Goal: Information Seeking & Learning: Find specific fact

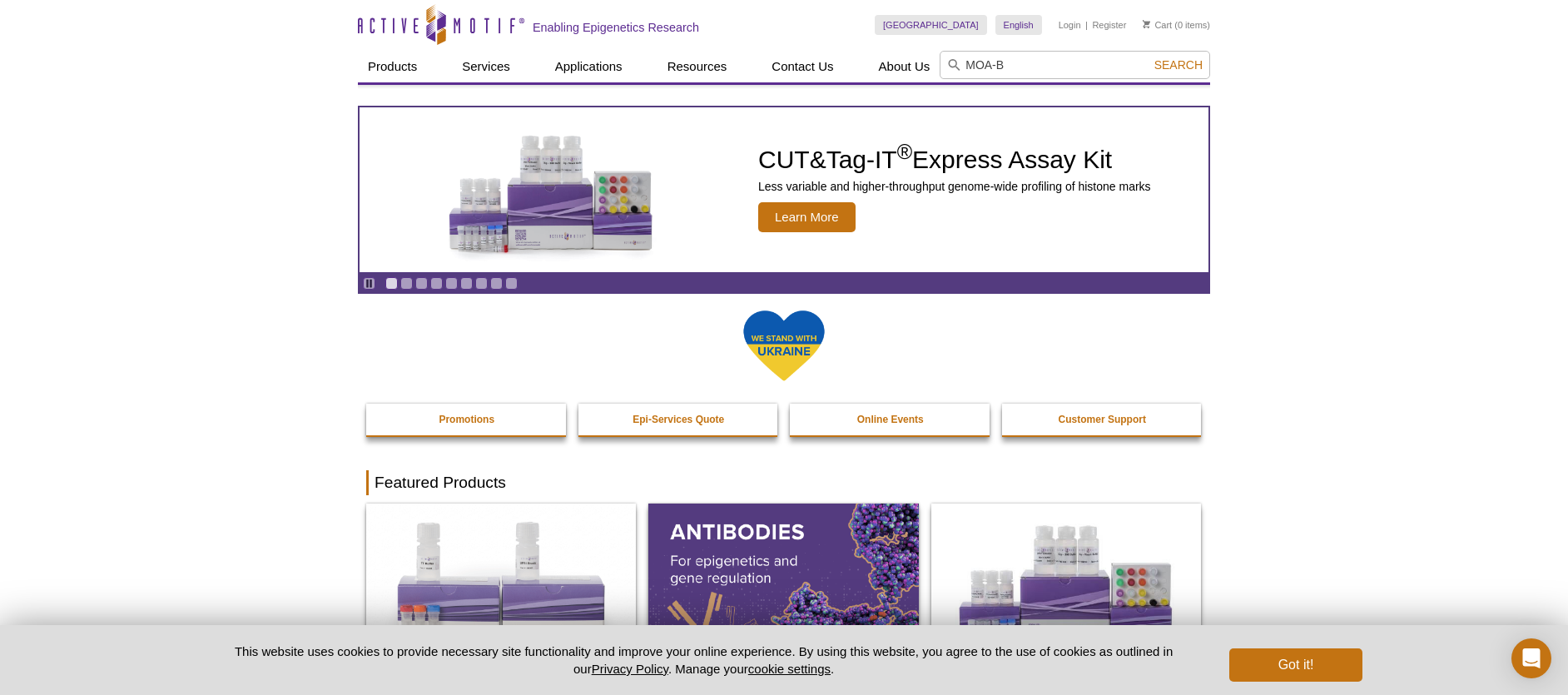
type input "MOA-B"
click at [1149, 57] on button "Search" at bounding box center [1178, 64] width 58 height 15
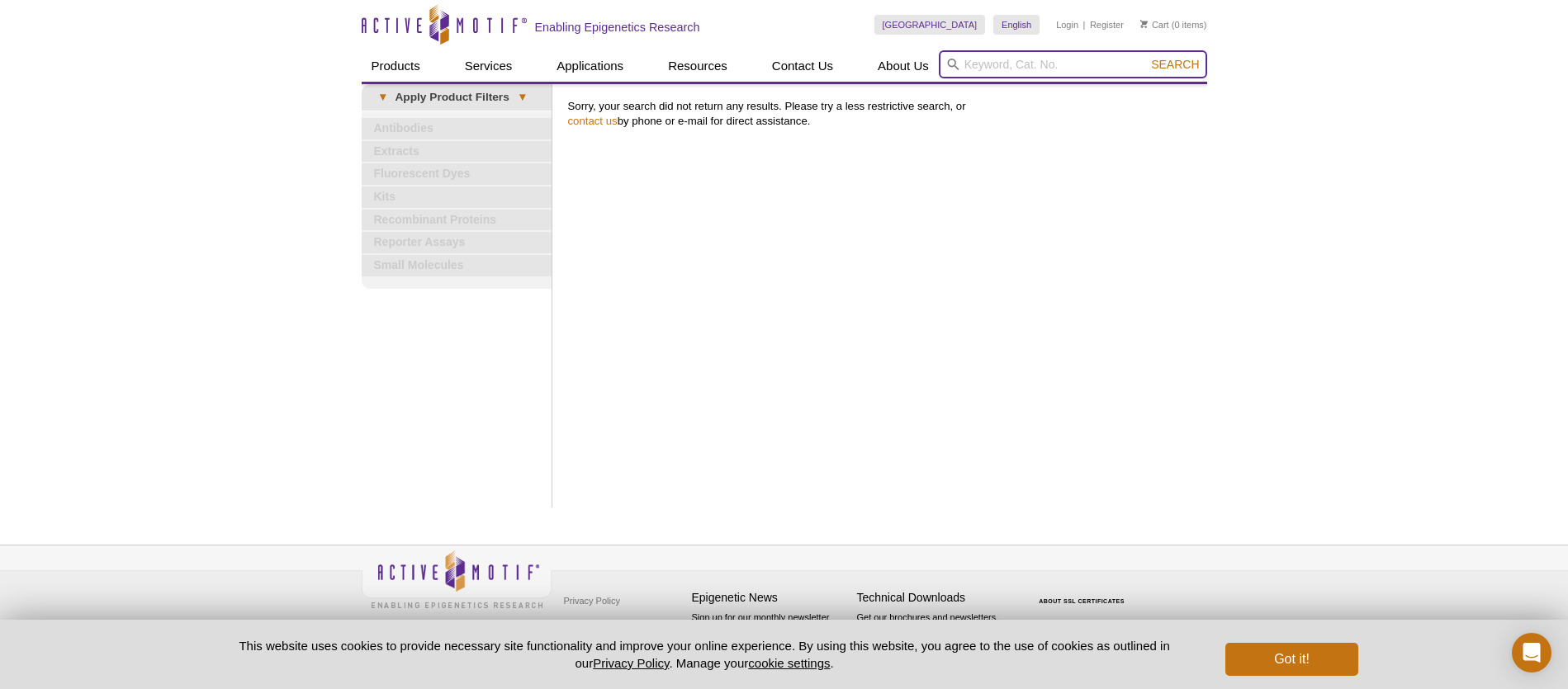
click at [1008, 67] on input "search" at bounding box center [1073, 65] width 268 height 28
type input "MOA"
click at [1146, 57] on button "Search" at bounding box center [1175, 64] width 58 height 15
click at [1003, 62] on input "search" at bounding box center [1073, 65] width 268 height 28
type input "monooxidase"
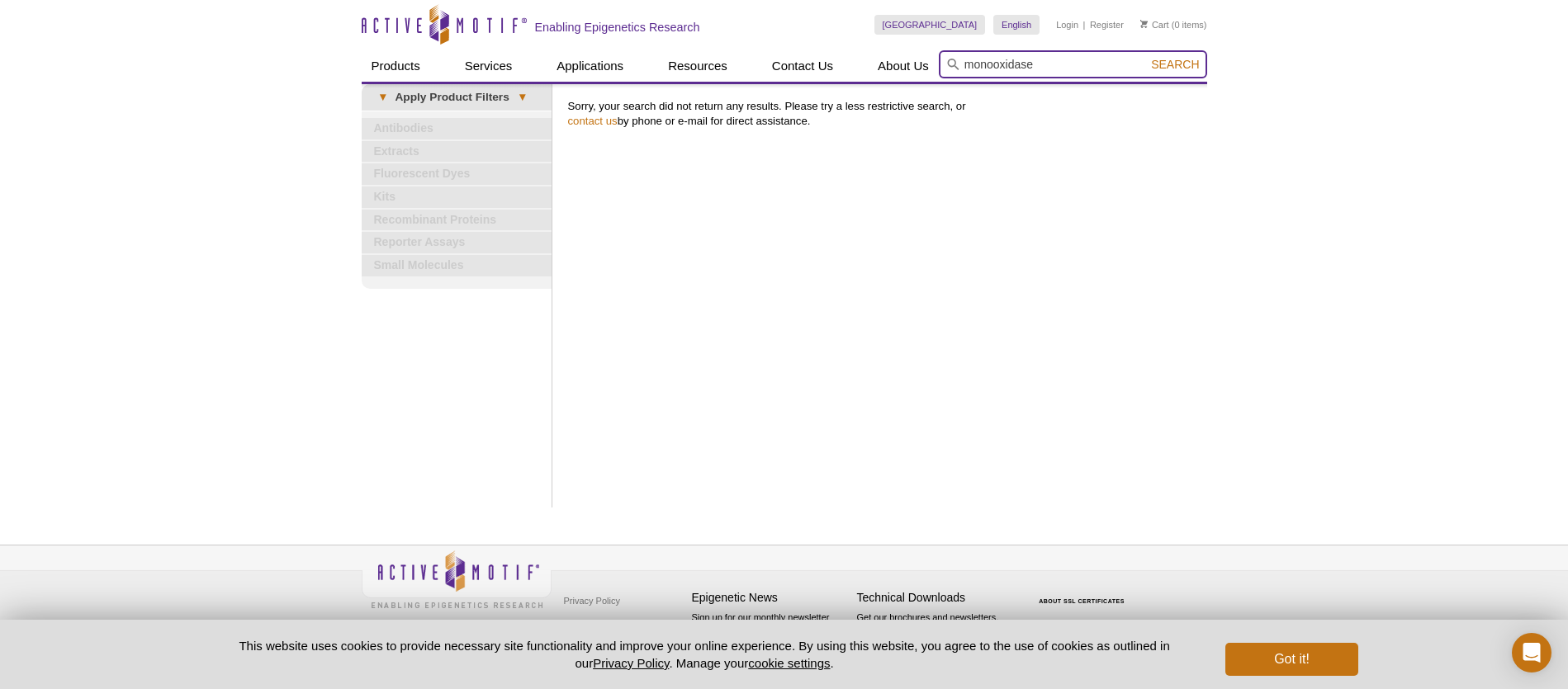
click at [1146, 57] on button "Search" at bounding box center [1175, 64] width 58 height 15
click at [1020, 60] on input "search" at bounding box center [1073, 65] width 268 height 28
type input "MAO"
click at [1146, 57] on button "Search" at bounding box center [1175, 64] width 58 height 15
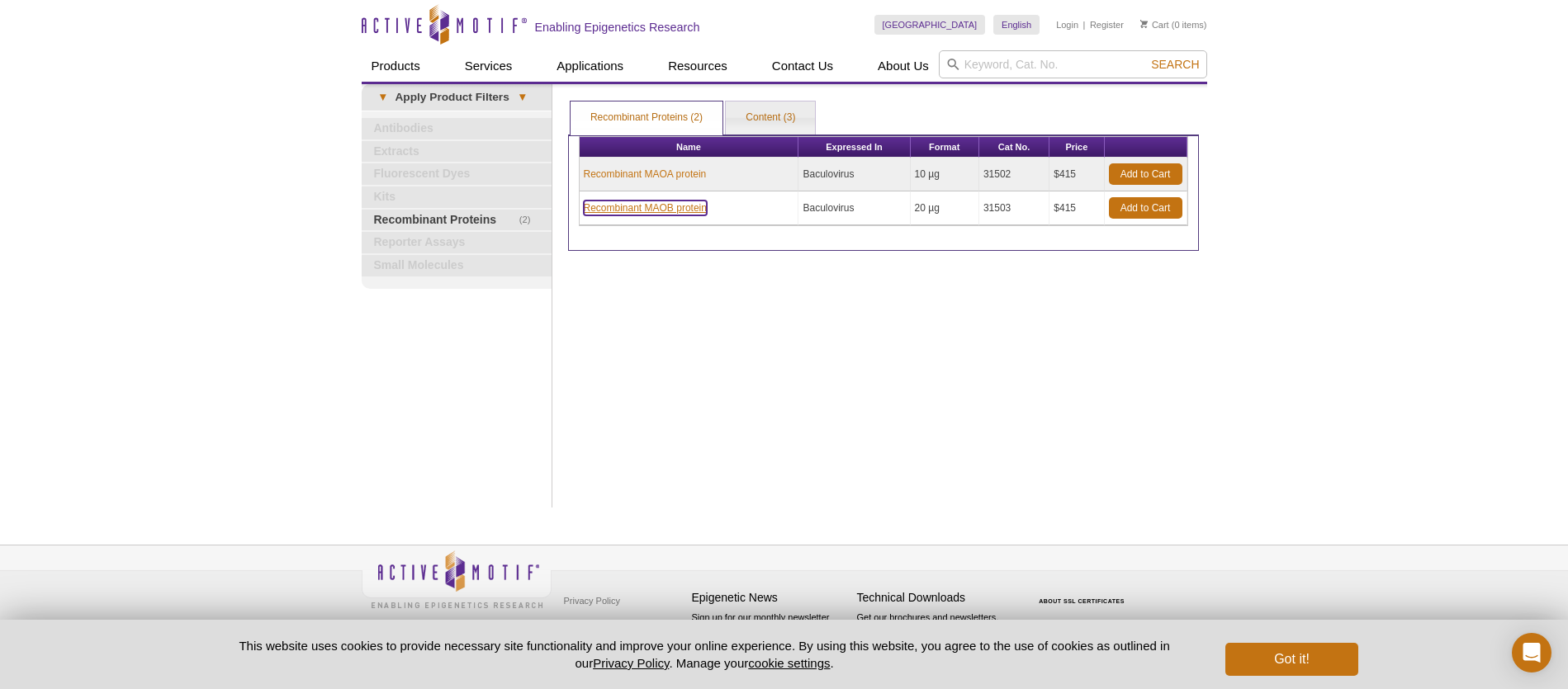
click at [664, 207] on link "Recombinant MAOB protein" at bounding box center [645, 207] width 123 height 15
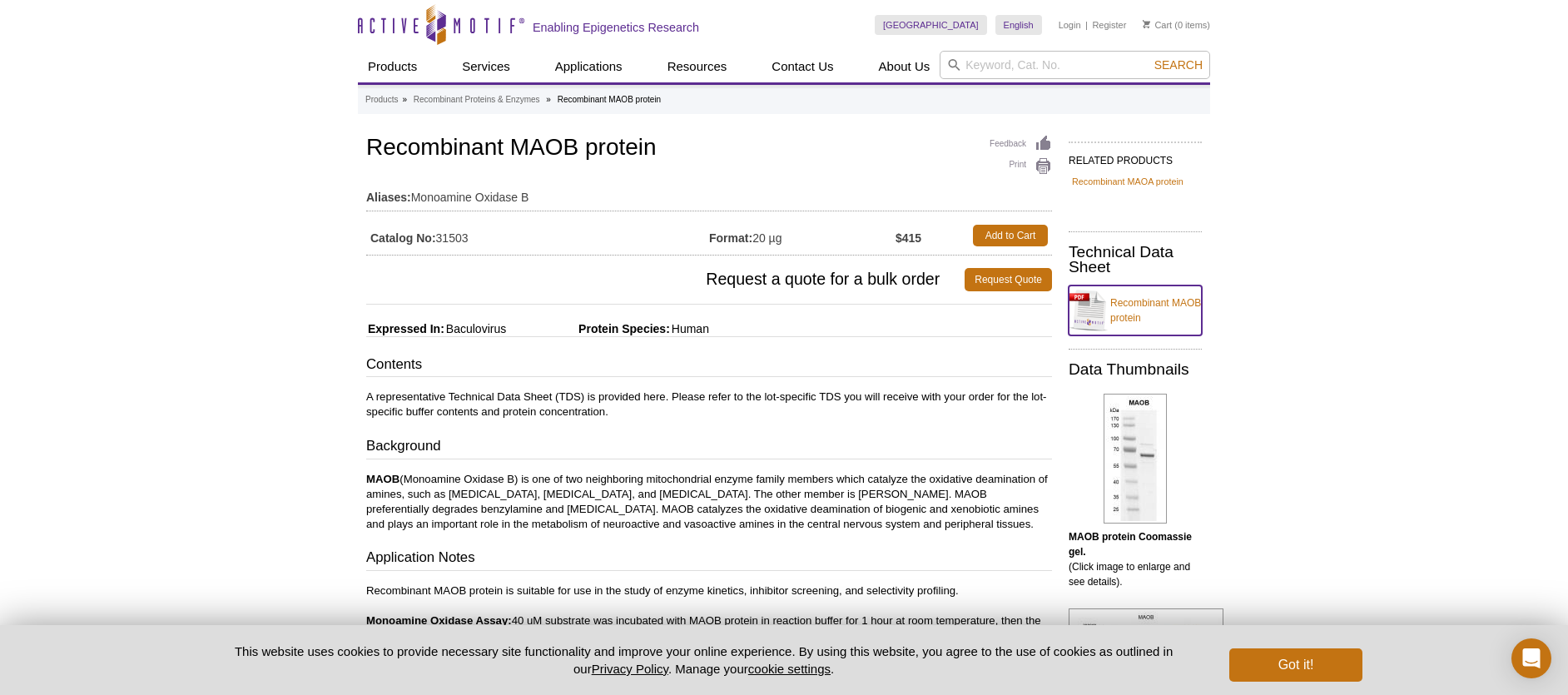
click at [1105, 307] on link "Recombinant MAOB protein" at bounding box center [1135, 310] width 133 height 50
